Goal: Task Accomplishment & Management: Complete application form

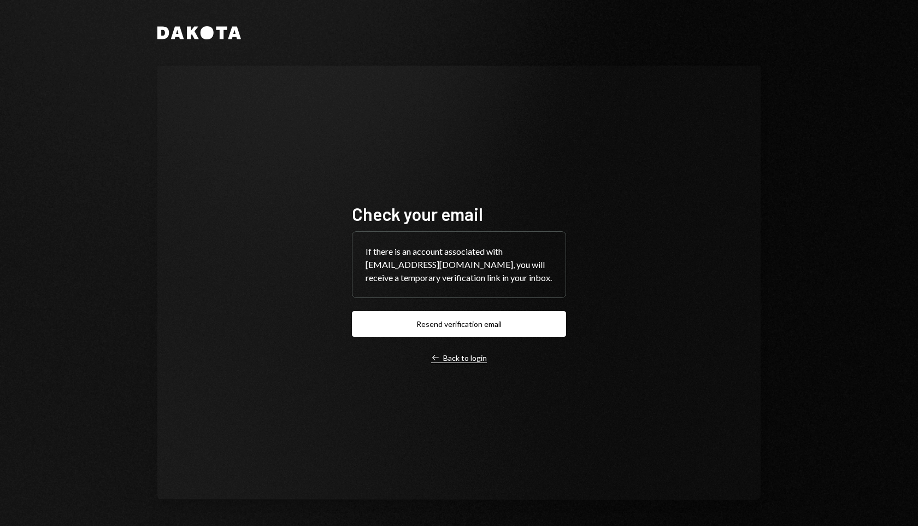
click at [468, 355] on div "Left Arrow Back to login" at bounding box center [459, 358] width 56 height 10
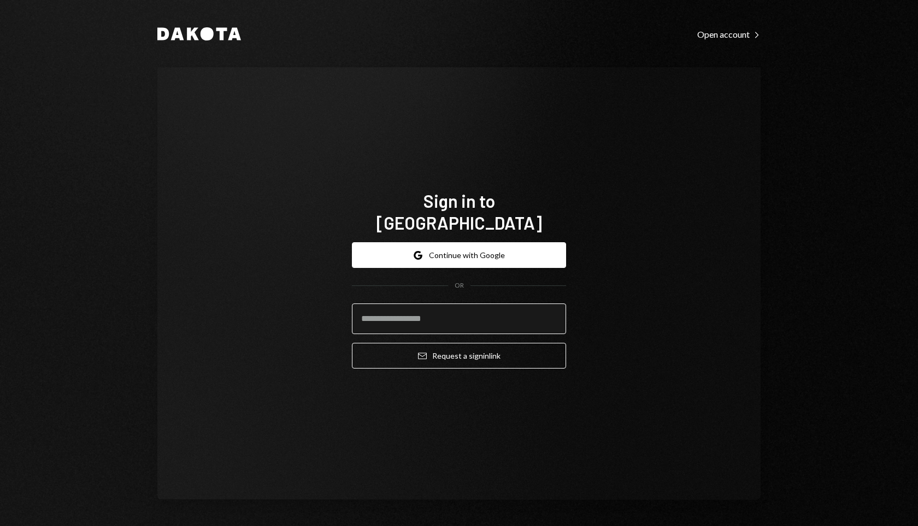
click at [447, 307] on input "email" at bounding box center [459, 318] width 214 height 31
type input "**********"
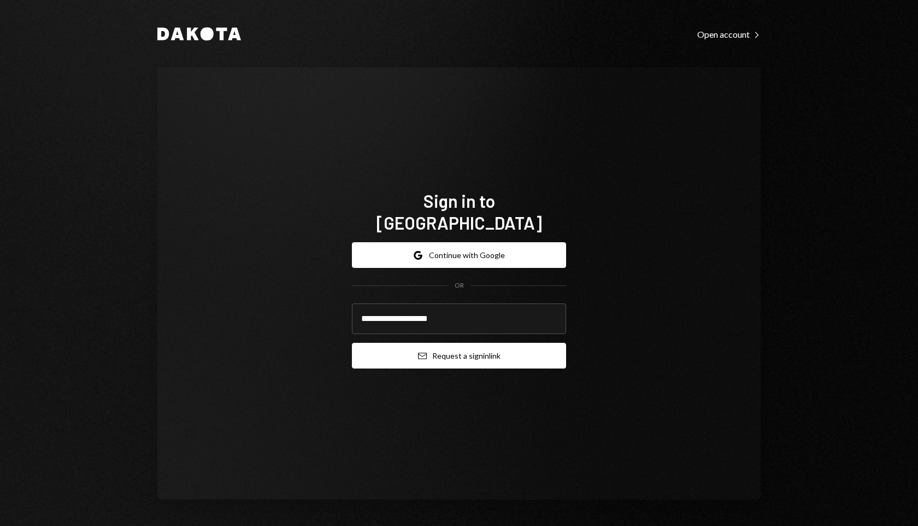
click at [487, 345] on button "Email Request a sign in link" at bounding box center [459, 356] width 214 height 26
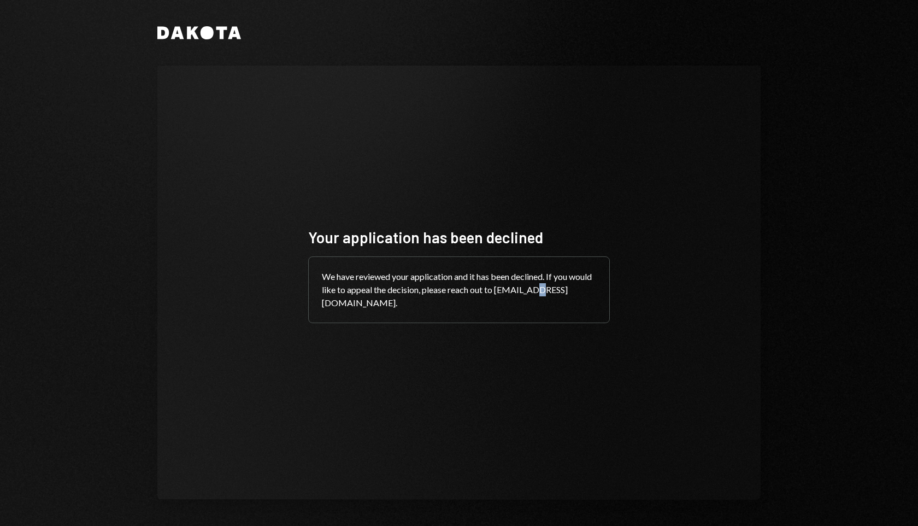
click at [366, 304] on div "We have reviewed your application and it has been declined. If you would like t…" at bounding box center [459, 290] width 301 height 66
click at [338, 304] on div "We have reviewed your application and it has been declined. If you would like t…" at bounding box center [459, 290] width 301 height 66
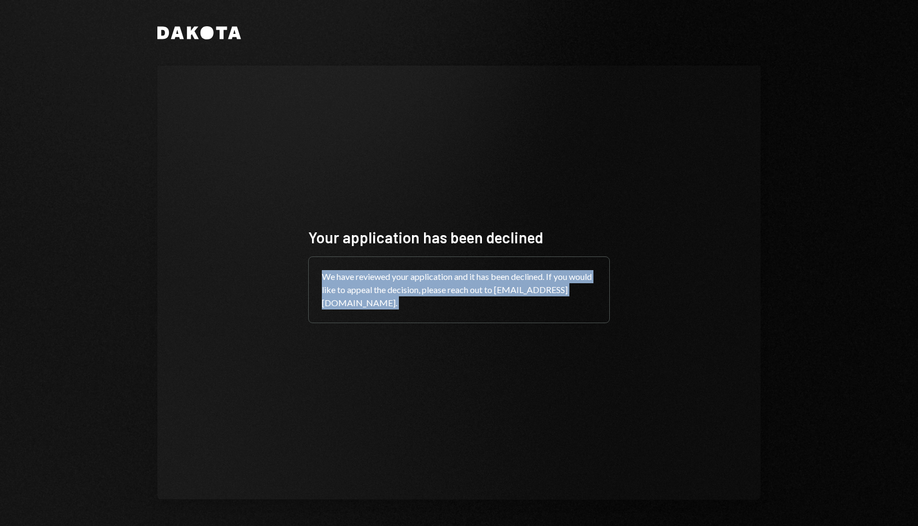
click at [338, 304] on div "We have reviewed your application and it has been declined. If you would like t…" at bounding box center [459, 290] width 301 height 66
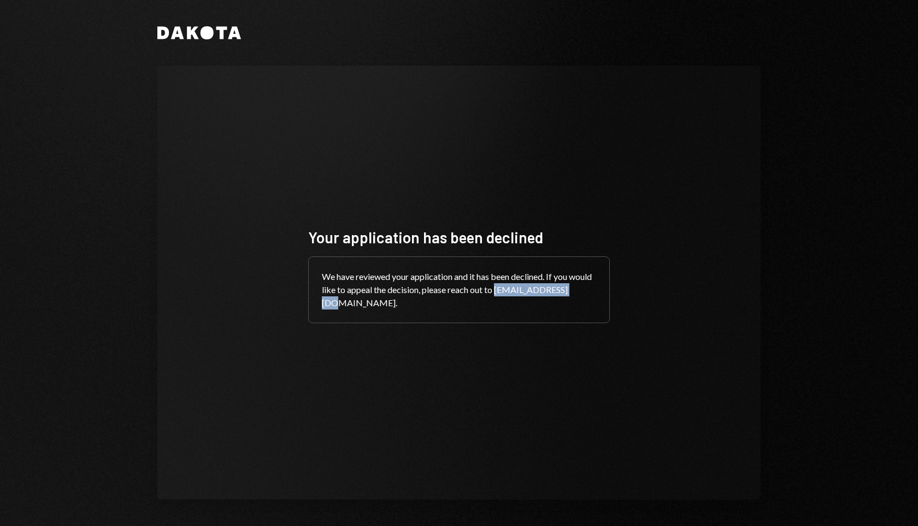
drag, startPoint x: 400, startPoint y: 304, endPoint x: 317, endPoint y: 305, distance: 83.1
click at [317, 305] on div "We have reviewed your application and it has been declined. If you would like t…" at bounding box center [459, 290] width 301 height 66
copy div "support@dakota.xyz"
click at [442, 270] on div "We have reviewed your application and it has been declined. If you would like t…" at bounding box center [459, 290] width 301 height 66
